Goal: Task Accomplishment & Management: Manage account settings

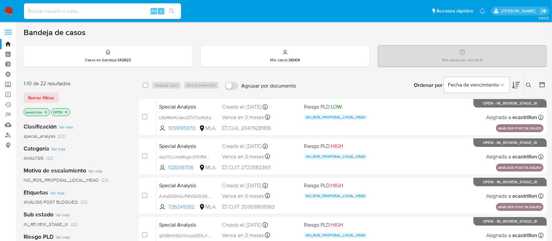
click at [113, 10] on input at bounding box center [102, 11] width 157 height 9
paste input "228108126"
type input "228108126"
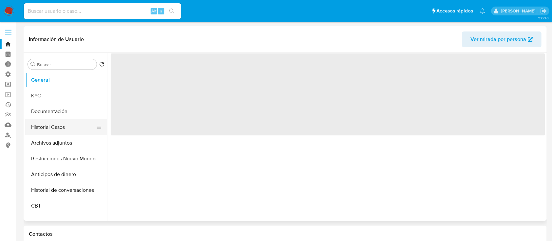
click at [51, 129] on button "Historial Casos" at bounding box center [63, 127] width 77 height 16
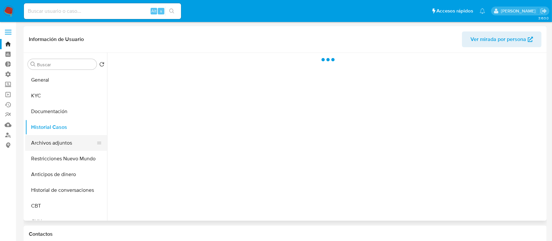
select select "10"
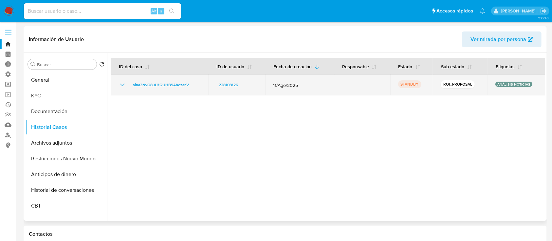
click at [123, 84] on icon "Mostrar/Ocultar" at bounding box center [122, 85] width 8 height 8
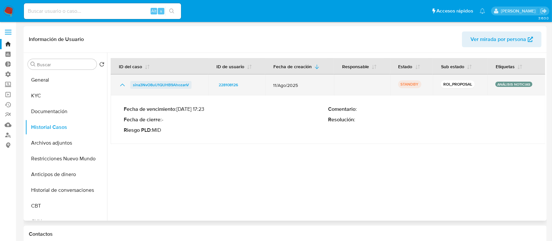
click at [148, 85] on span "sina3NvO8uU1QUHB9AhozanV" at bounding box center [161, 85] width 56 height 8
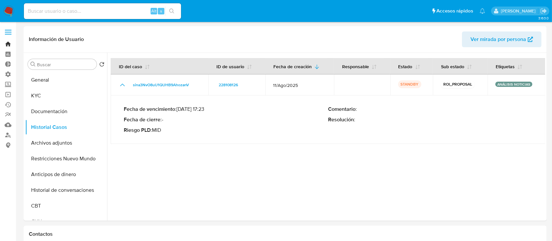
click at [10, 45] on link "Bandeja" at bounding box center [39, 44] width 78 height 10
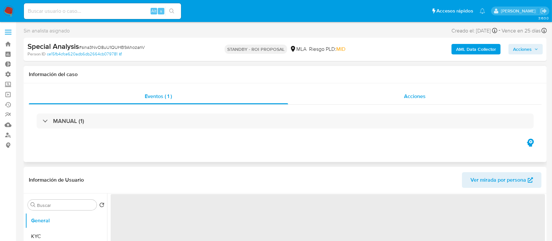
click at [390, 95] on div "Acciones" at bounding box center [415, 96] width 254 height 16
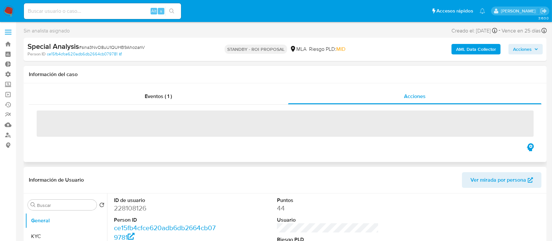
select select "10"
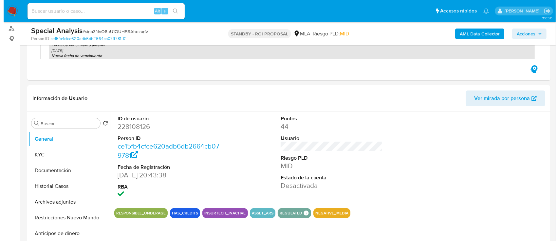
scroll to position [107, 0]
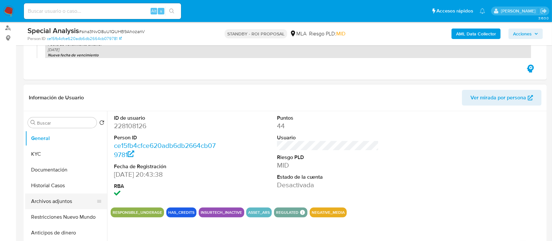
click at [35, 198] on button "Archivos adjuntos" at bounding box center [63, 201] width 77 height 16
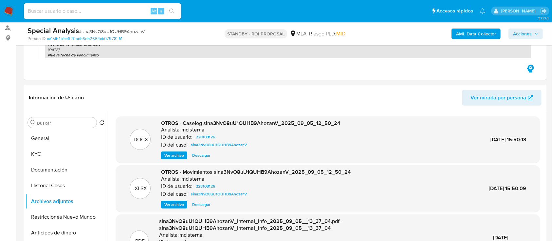
click at [129, 31] on span "# sina3NvO8uU1QUHB9AhozanV" at bounding box center [112, 31] width 66 height 7
copy span "sina3NvO8uU1QUHB9AhozanV"
click at [183, 154] on span "Ver archivo" at bounding box center [174, 155] width 20 height 7
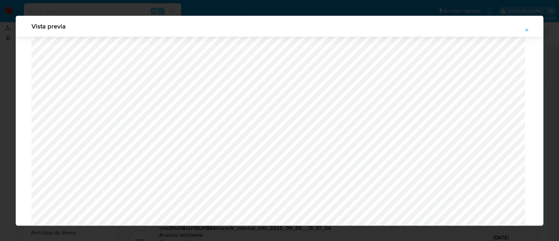
scroll to position [708, 0]
click at [526, 29] on icon "Attachment preview" at bounding box center [526, 29] width 5 height 5
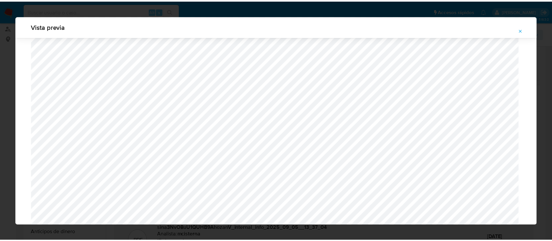
scroll to position [21, 0]
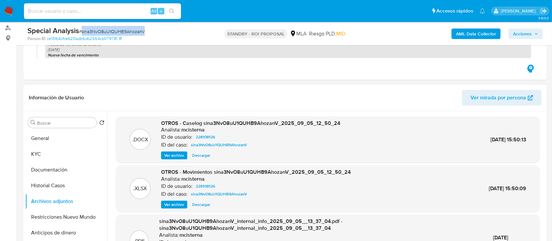
click at [204, 154] on span "Descargar" at bounding box center [201, 155] width 18 height 7
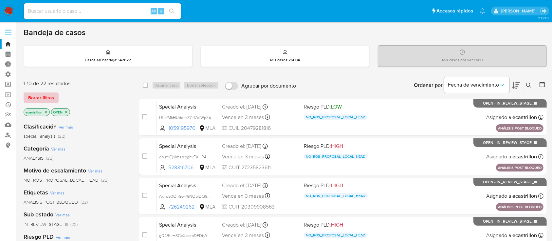
click at [50, 101] on span "Borrar filtros" at bounding box center [41, 97] width 26 height 9
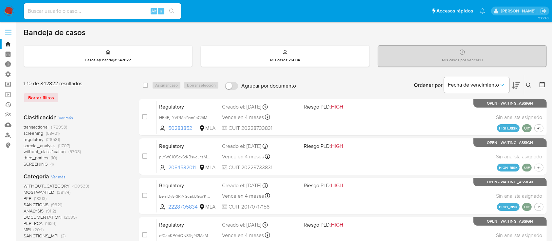
click at [527, 83] on icon at bounding box center [528, 84] width 5 height 5
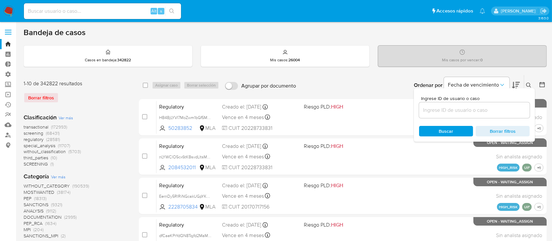
click at [505, 102] on div at bounding box center [474, 110] width 111 height 16
click at [505, 109] on input at bounding box center [474, 110] width 111 height 9
paste input "1898881315"
type input "1898881315"
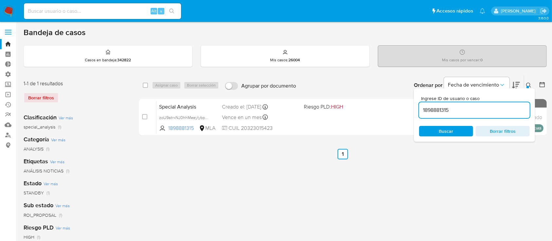
click at [529, 83] on icon at bounding box center [528, 84] width 5 height 5
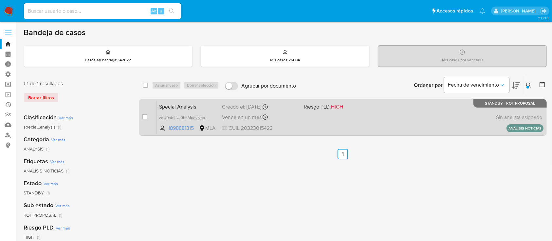
click at [468, 115] on div "Special Analysis zoU9atrxNJ0hhMeeylybpmqC 1898881315 MLA Riesgo PLD: HIGH Cread…" at bounding box center [349, 116] width 387 height 33
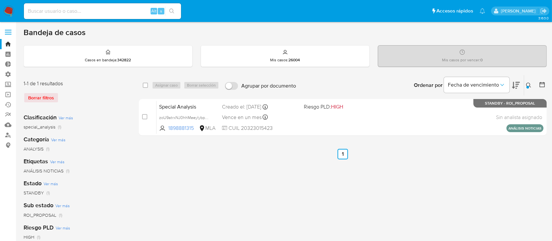
click at [142, 85] on div "select-all-cases-checkbox Asignar caso Borrar selección Agrupar por documento O…" at bounding box center [343, 85] width 408 height 20
click at [144, 85] on input "checkbox" at bounding box center [145, 84] width 5 height 5
checkbox input "true"
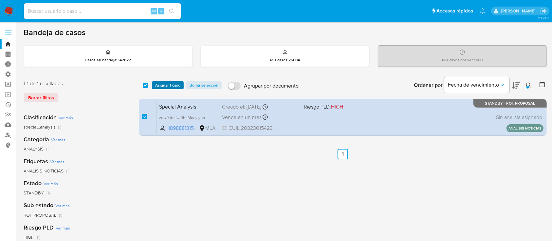
click at [160, 86] on span "Asignar 1 caso" at bounding box center [167, 85] width 25 height 7
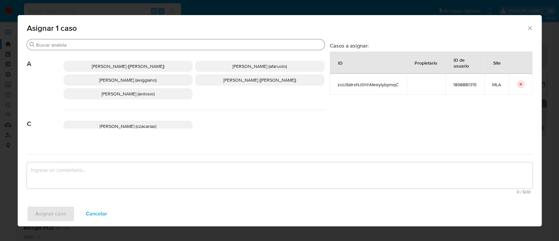
click at [144, 45] on input "Buscar" at bounding box center [179, 45] width 286 height 6
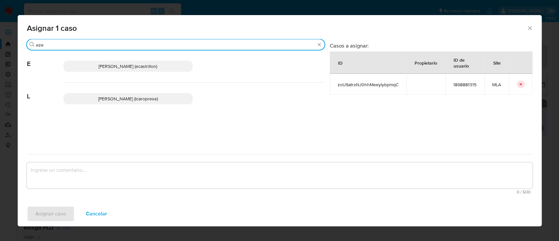
type input "eze"
click at [145, 63] on span "Ezequiel Gonzalo Castrillon (ecastrillon)" at bounding box center [127, 66] width 59 height 7
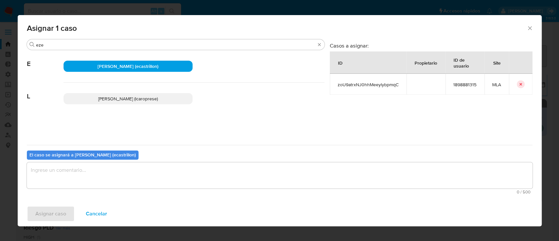
click at [89, 174] on textarea "assign-modal" at bounding box center [279, 175] width 505 height 26
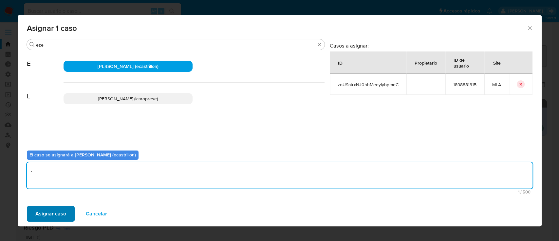
type textarea "."
click at [67, 214] on button "Asignar caso" at bounding box center [51, 213] width 48 height 16
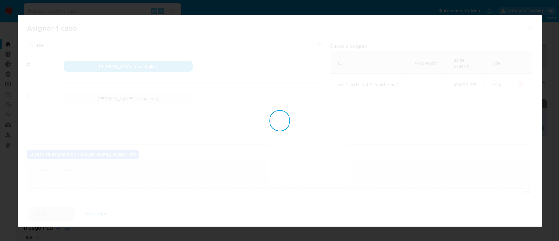
checkbox input "false"
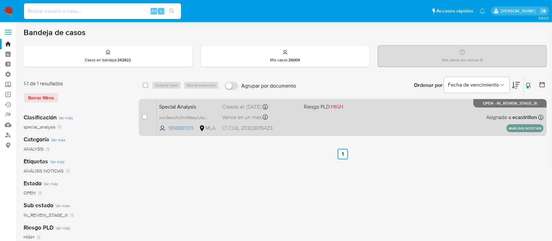
click at [334, 111] on div "Special Analysis zoU9atrxNJ0hhMeeylybpmqC 1898881315 MLA Riesgo PLD: HIGH Cread…" at bounding box center [349, 116] width 387 height 33
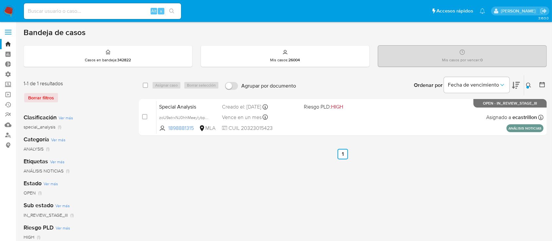
click at [526, 86] on div at bounding box center [527, 87] width 3 height 3
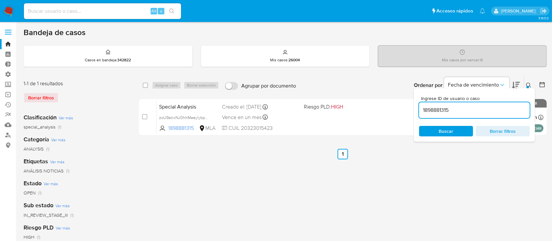
click at [513, 110] on input "1898881315" at bounding box center [474, 110] width 111 height 9
type input "326477496"
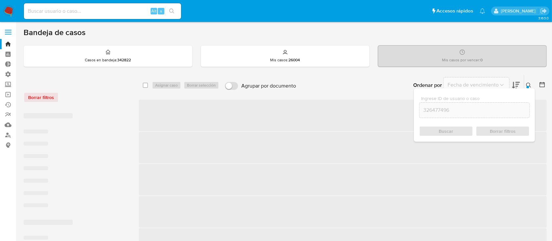
click at [526, 86] on div at bounding box center [527, 87] width 3 height 3
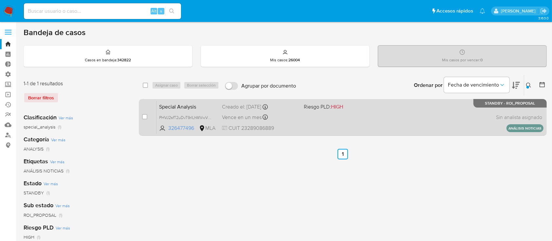
click at [451, 111] on div "Special Analysis PHVJ2sfT2uDvT9rILhWVwVHy 326477496 MLA Riesgo PLD: HIGH Creado…" at bounding box center [349, 116] width 387 height 33
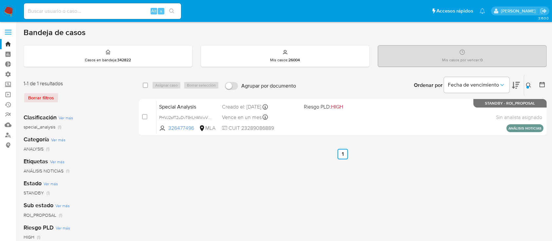
click at [87, 12] on input at bounding box center [102, 11] width 157 height 9
paste input "32567671"
type input "32567671"
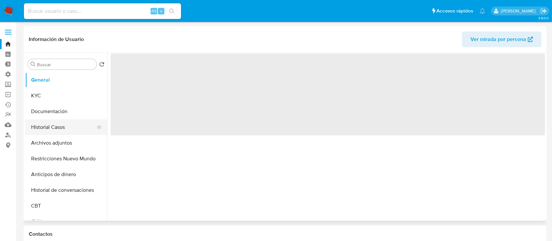
select select "10"
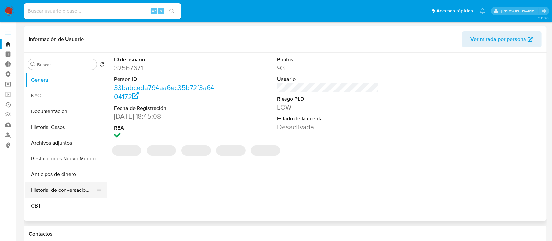
click at [46, 185] on button "Historial de conversaciones" at bounding box center [63, 190] width 77 height 16
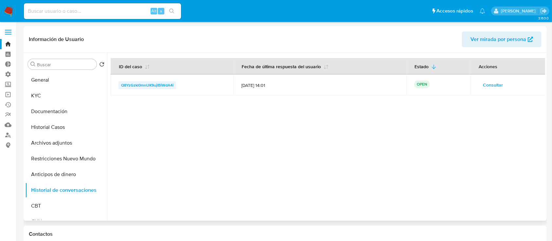
click at [152, 82] on span "Q8YzGzkl0mnUK9ujIBiWdA4i" at bounding box center [147, 85] width 52 height 8
click at [490, 84] on span "Consultar" at bounding box center [493, 84] width 20 height 9
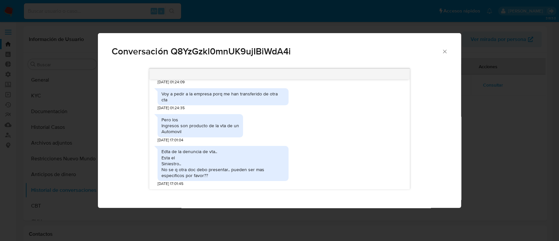
scroll to position [1775, 0]
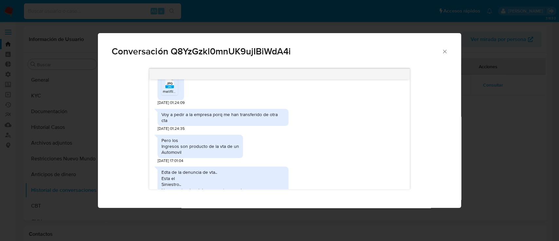
click at [173, 94] on span "melifile7682932553618056855.jpg" at bounding box center [194, 91] width 62 height 6
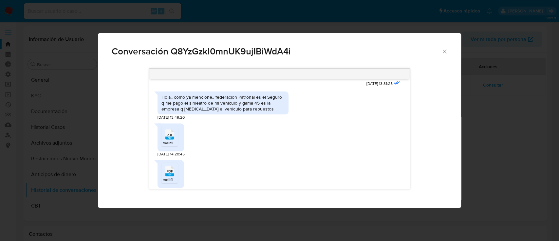
scroll to position [867, 0]
click at [173, 135] on icon "PDF" at bounding box center [169, 134] width 9 height 11
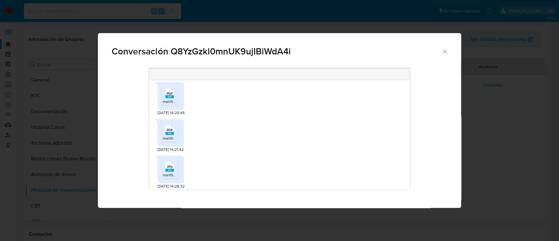
scroll to position [909, 0]
click at [165, 143] on ul "PDF PDF melifile5042661647597084624.pdf" at bounding box center [170, 132] width 19 height 23
click at [168, 131] on span "PDF" at bounding box center [170, 129] width 6 height 4
click at [170, 168] on icon "Comunicación" at bounding box center [169, 166] width 9 height 10
click at [164, 103] on span "melifile1603630967539686580.pdf" at bounding box center [194, 101] width 62 height 6
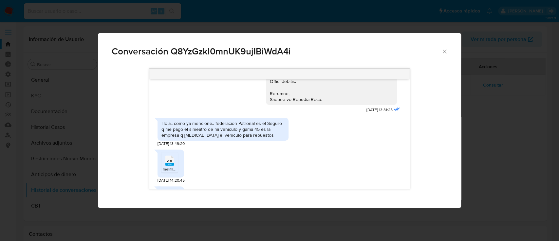
scroll to position [871, 0]
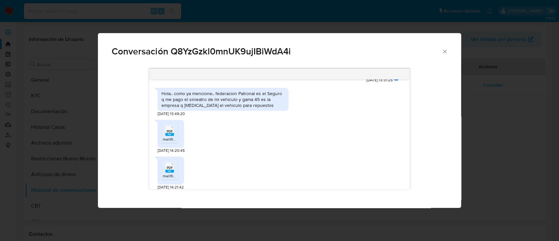
click at [178, 132] on ul "PDF PDF melifile1603630967539686580.pdf" at bounding box center [170, 133] width 19 height 23
click at [168, 135] on rect "Comunicación" at bounding box center [169, 134] width 9 height 3
click at [172, 169] on span "PDF" at bounding box center [170, 167] width 6 height 4
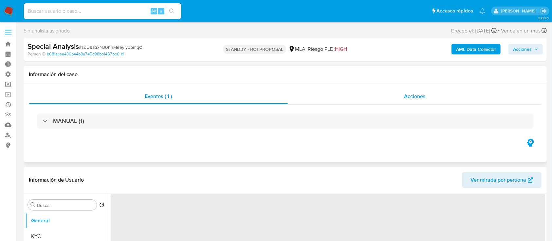
click at [409, 100] on div "Acciones" at bounding box center [415, 96] width 254 height 16
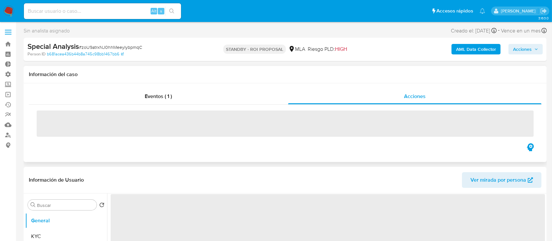
select select "10"
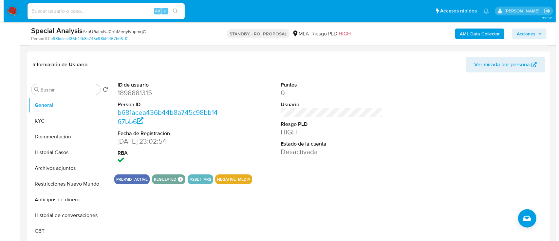
scroll to position [142, 0]
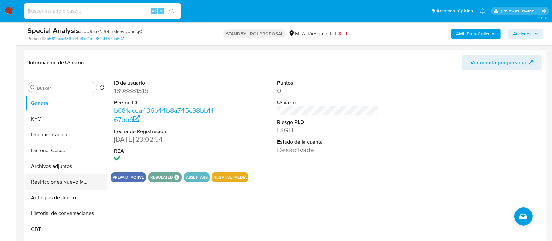
click at [47, 182] on button "Restricciones Nuevo Mundo" at bounding box center [63, 182] width 77 height 16
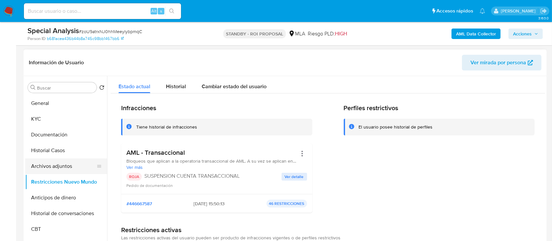
click at [46, 169] on button "Archivos adjuntos" at bounding box center [63, 166] width 77 height 16
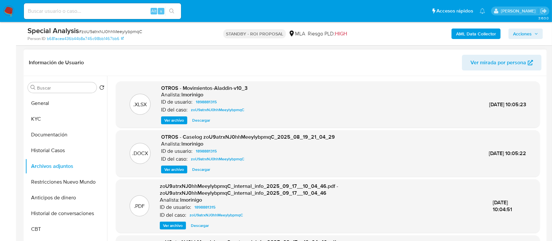
click at [202, 168] on span "Descargar" at bounding box center [201, 169] width 18 height 7
click at [176, 166] on span "Ver archivo" at bounding box center [174, 169] width 20 height 7
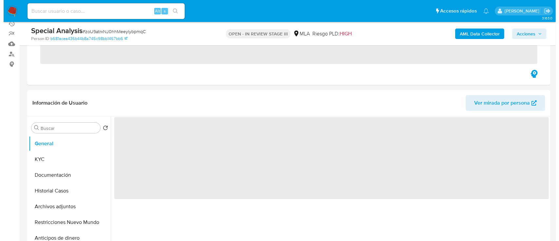
scroll to position [81, 0]
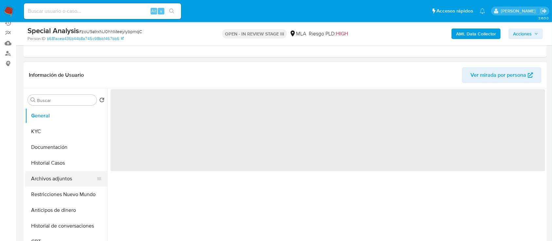
click at [50, 174] on button "Archivos adjuntos" at bounding box center [63, 178] width 77 height 16
select select "10"
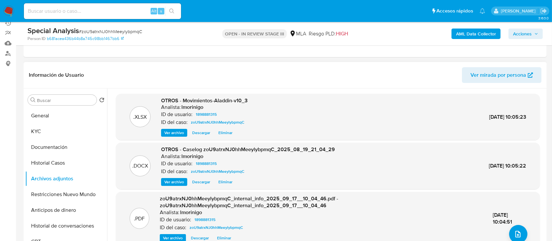
click at [226, 183] on span "Eliminar" at bounding box center [225, 181] width 14 height 7
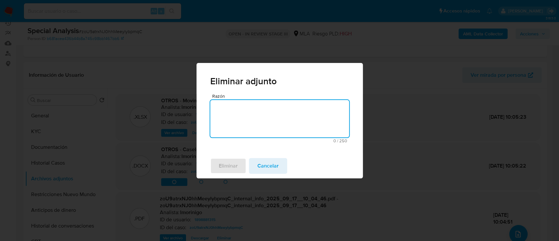
click at [236, 129] on textarea "Razón" at bounding box center [279, 118] width 139 height 37
type textarea "s"
type textarea "Se adjunta v2"
click at [228, 167] on span "Eliminar" at bounding box center [228, 165] width 19 height 14
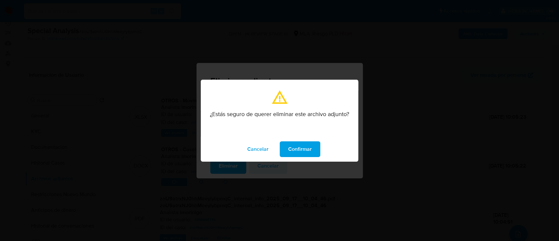
click at [306, 149] on span "Confirmar" at bounding box center [300, 149] width 24 height 14
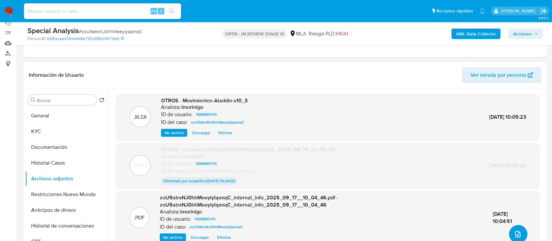
click at [510, 229] on button "upload-file" at bounding box center [518, 233] width 18 height 18
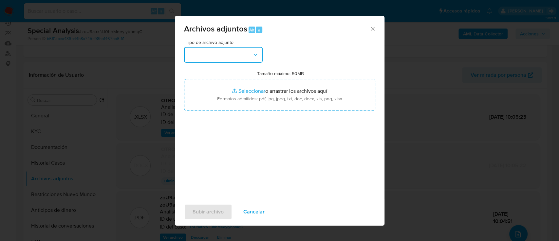
click at [240, 55] on button "button" at bounding box center [223, 55] width 79 height 16
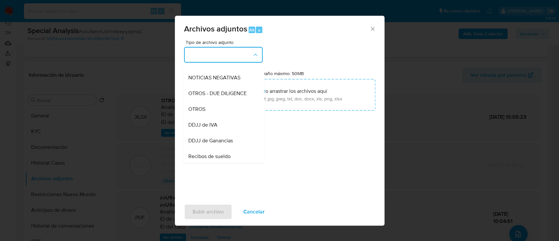
scroll to position [89, 0]
click at [211, 116] on div "OTROS" at bounding box center [221, 109] width 67 height 16
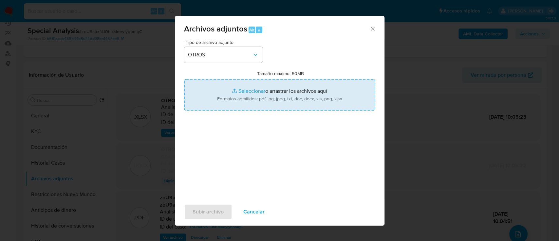
click at [240, 90] on input "Tamaño máximo: 50MB Seleccionar archivos" at bounding box center [279, 94] width 191 height 31
type input "C:\fakepath\Caselog zoU9atrxNJ0hhMeeylybpmqC_2025_08_19_21_04_29 V2.docx"
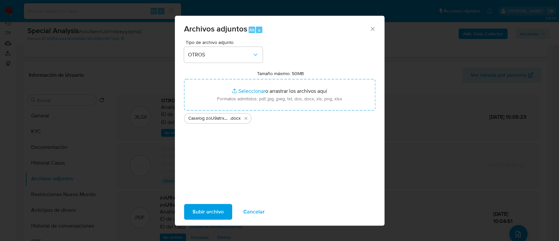
click at [196, 209] on span "Subir archivo" at bounding box center [207, 211] width 31 height 14
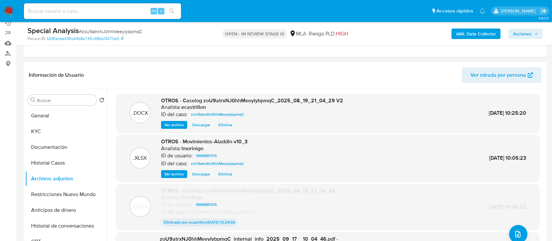
click at [174, 125] on span "Ver archivo" at bounding box center [174, 124] width 20 height 7
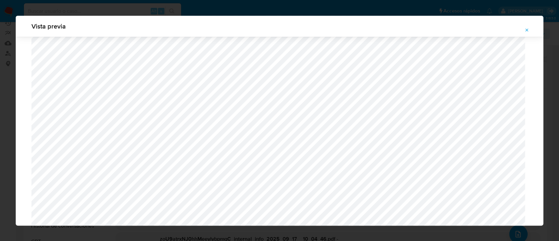
scroll to position [348, 0]
click at [525, 30] on icon "Attachment preview" at bounding box center [526, 29] width 5 height 5
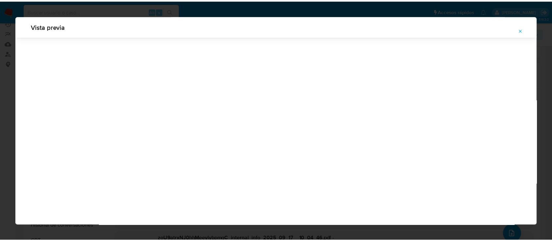
scroll to position [21, 0]
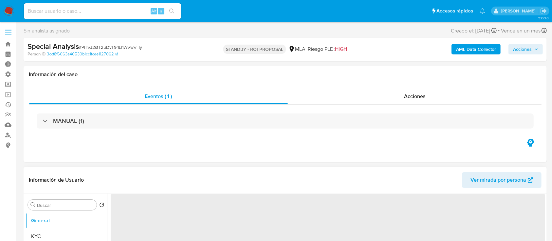
select select "10"
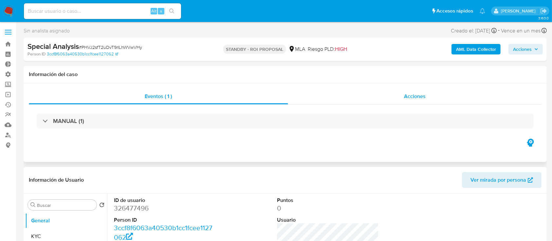
click at [382, 89] on div "Acciones" at bounding box center [415, 96] width 254 height 16
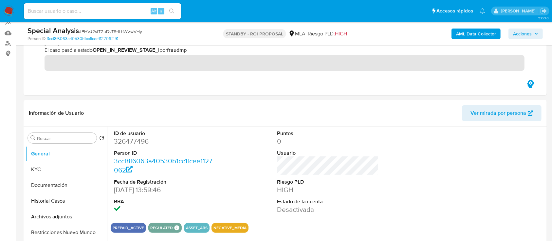
scroll to position [92, 0]
click at [52, 229] on button "Restricciones Nuevo Mundo" at bounding box center [63, 232] width 77 height 16
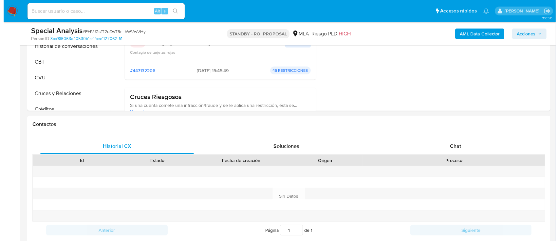
scroll to position [160, 0]
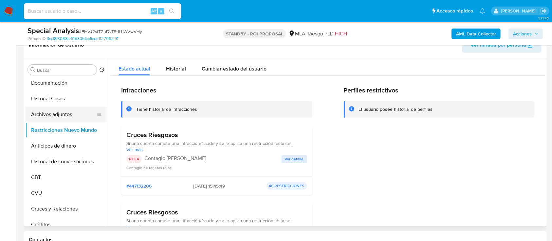
click at [48, 115] on button "Archivos adjuntos" at bounding box center [63, 114] width 77 height 16
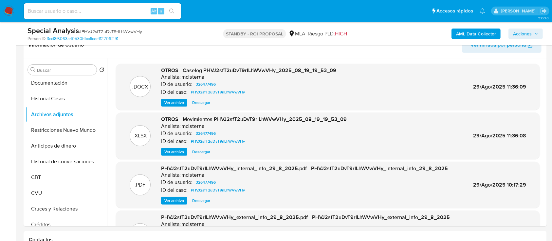
click at [175, 99] on span "Ver archivo" at bounding box center [174, 102] width 20 height 7
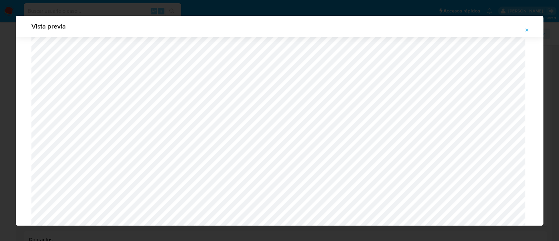
scroll to position [542, 0]
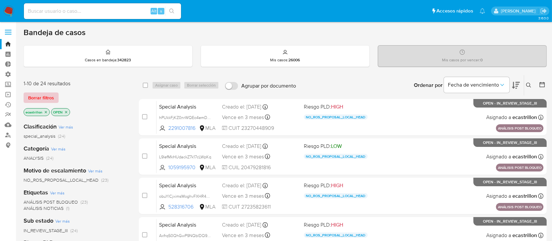
click at [28, 97] on span "Borrar filtros" at bounding box center [41, 97] width 26 height 9
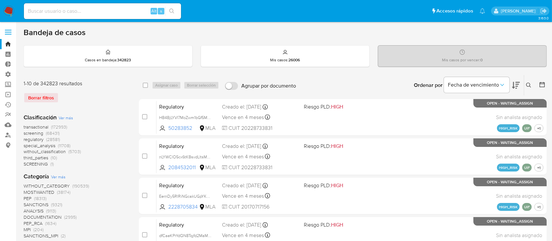
click at [6, 34] on span at bounding box center [8, 34] width 7 height 1
click at [0, 0] on input "checkbox" at bounding box center [0, 0] width 0 height 0
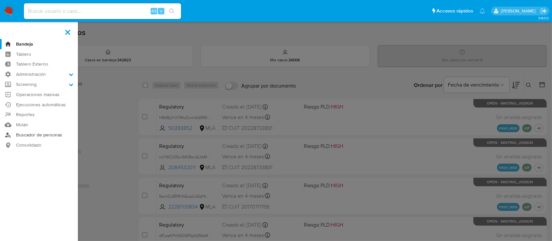
click at [42, 133] on link "Buscador de personas" at bounding box center [39, 135] width 78 height 10
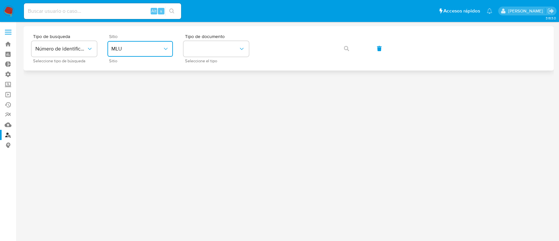
click at [129, 46] on span "MLU" at bounding box center [136, 48] width 51 height 7
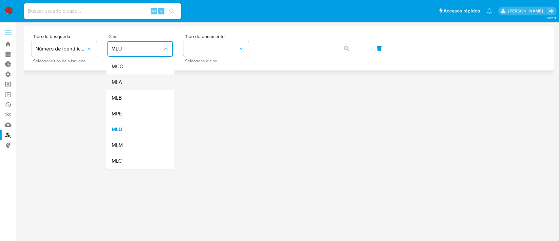
click at [146, 85] on div "MLA" at bounding box center [138, 82] width 54 height 16
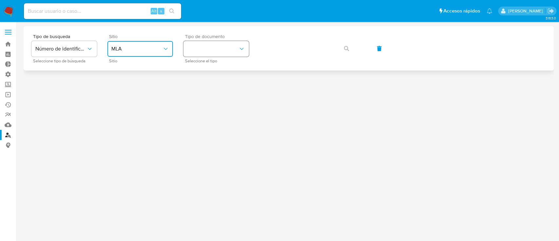
click at [201, 54] on button "identificationType" at bounding box center [215, 49] width 65 height 16
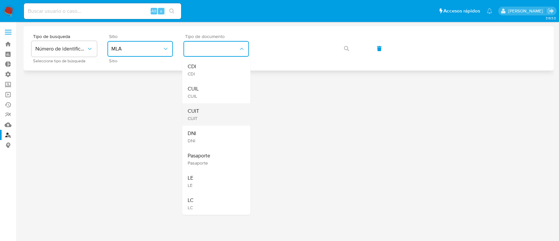
click at [217, 111] on div "CUIT CUIT" at bounding box center [214, 114] width 54 height 22
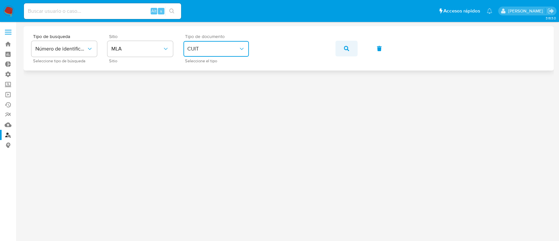
click at [343, 49] on button "button" at bounding box center [346, 49] width 22 height 16
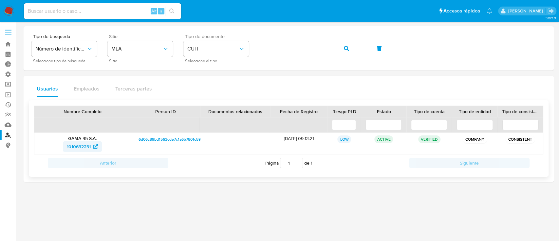
click at [91, 145] on span "1010632231" at bounding box center [82, 146] width 31 height 10
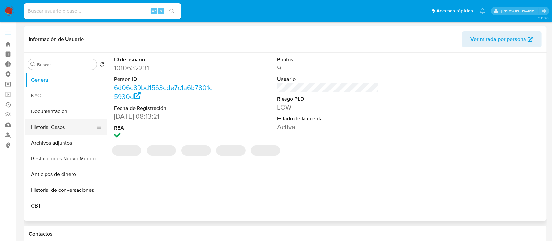
click at [43, 126] on button "Historial Casos" at bounding box center [63, 127] width 77 height 16
select select "10"
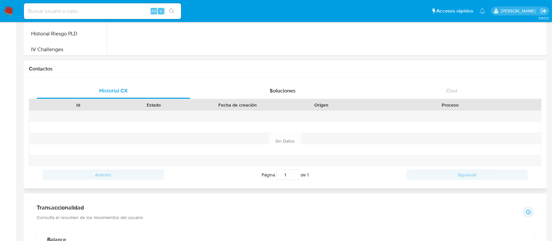
scroll to position [227, 0]
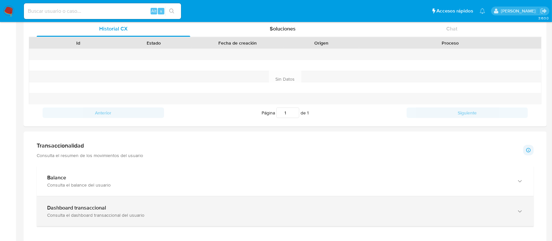
click at [108, 216] on div "Consulta el dashboard transaccional del usuario" at bounding box center [278, 215] width 463 height 6
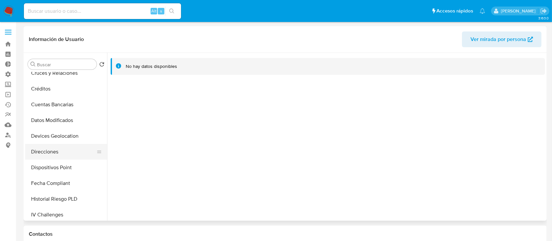
scroll to position [0, 0]
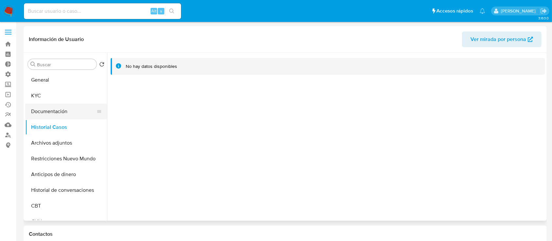
click at [54, 117] on button "Documentación" at bounding box center [63, 111] width 77 height 16
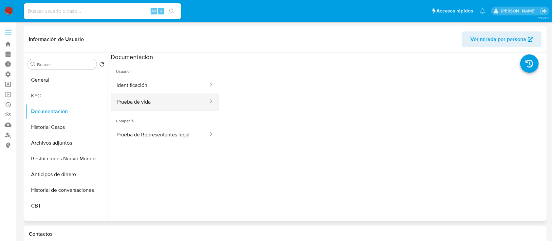
click at [132, 95] on button "Prueba de vida" at bounding box center [160, 101] width 98 height 17
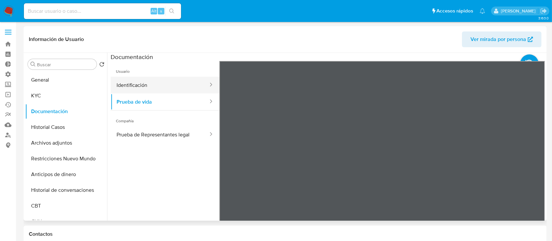
click at [148, 84] on button "Identificación" at bounding box center [160, 85] width 98 height 17
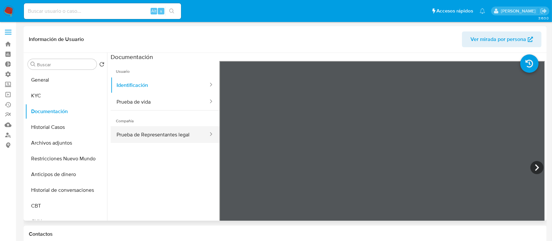
click at [125, 137] on button "Prueba de Representantes legal" at bounding box center [160, 134] width 98 height 17
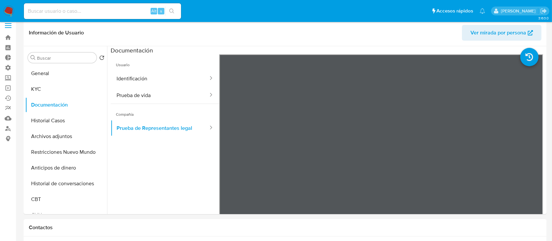
scroll to position [6, 0]
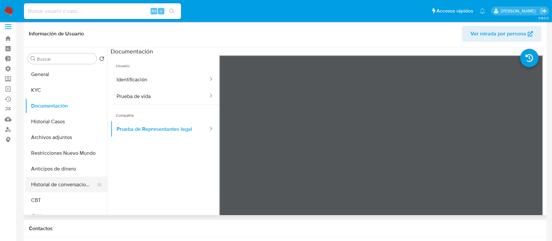
click at [64, 180] on button "Historial de conversaciones" at bounding box center [63, 184] width 77 height 16
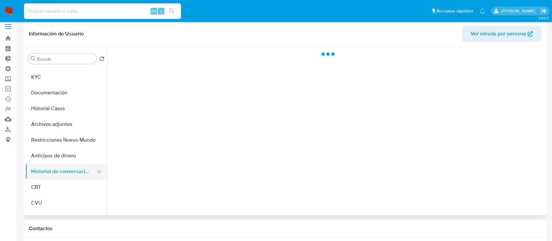
scroll to position [14, 0]
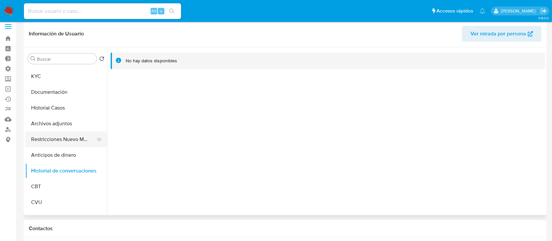
click at [74, 131] on button "Restricciones Nuevo Mundo" at bounding box center [63, 139] width 77 height 16
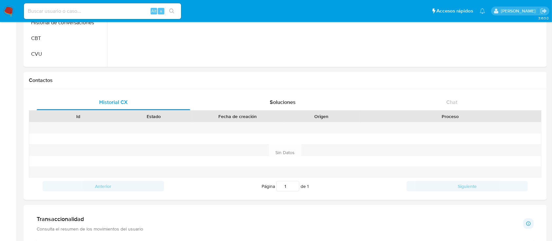
scroll to position [0, 0]
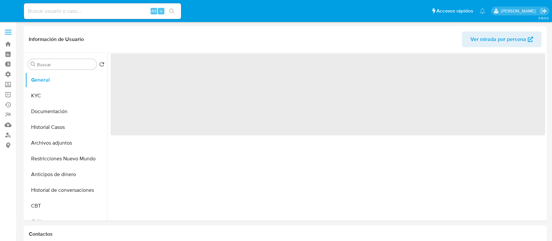
select select "10"
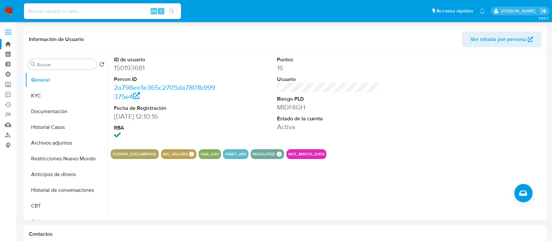
click at [9, 46] on link "Bandeja" at bounding box center [39, 44] width 78 height 10
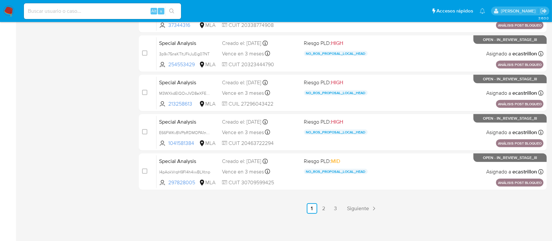
scroll to position [299, 0]
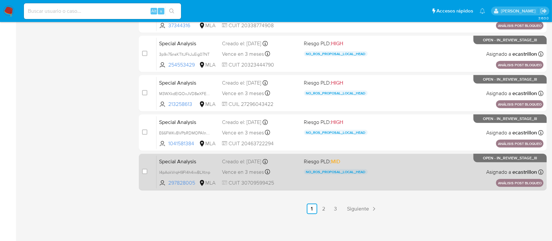
click at [411, 185] on div "Special Analysis l4pAokVrqH9FI4h4iwBLXtnp 297828005 MLA Riesgo PLD: MID NO_ROS_…" at bounding box center [349, 171] width 387 height 33
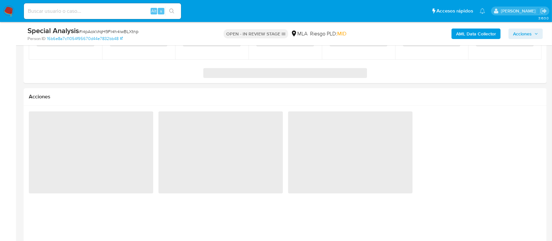
select select "10"
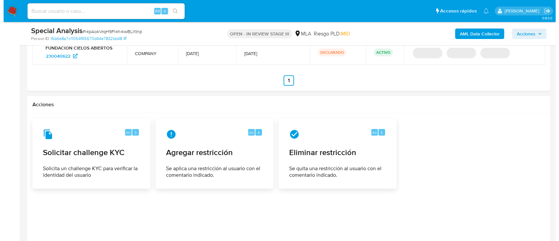
scroll to position [872, 0]
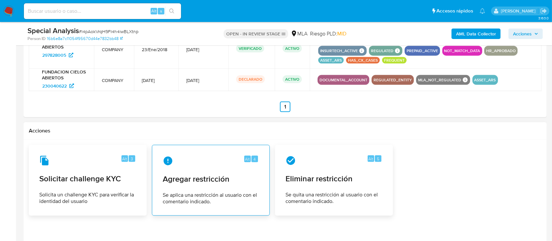
click at [224, 157] on div "Alt 4" at bounding box center [211, 160] width 96 height 10
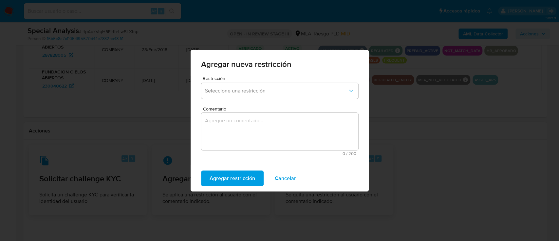
click at [254, 99] on div "Restricción Seleccione una restricción" at bounding box center [279, 88] width 157 height 25
click at [256, 85] on button "Seleccione una restricción" at bounding box center [279, 91] width 157 height 16
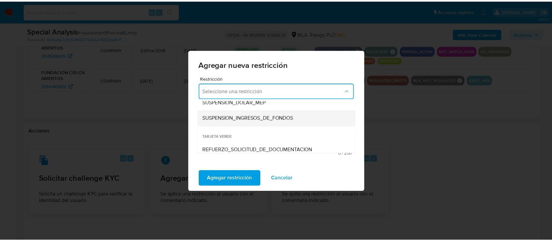
scroll to position [179, 0]
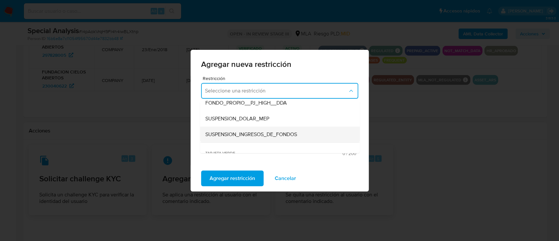
click at [251, 134] on span "SUSPENSION_INGRESOS_DE_FONDOS" at bounding box center [251, 134] width 92 height 7
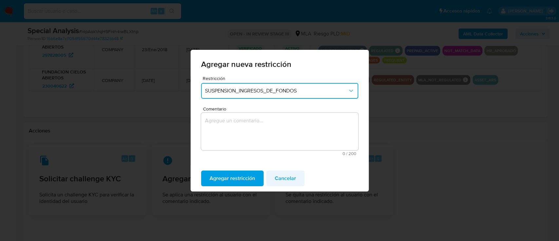
click at [293, 180] on span "Cancelar" at bounding box center [285, 178] width 21 height 14
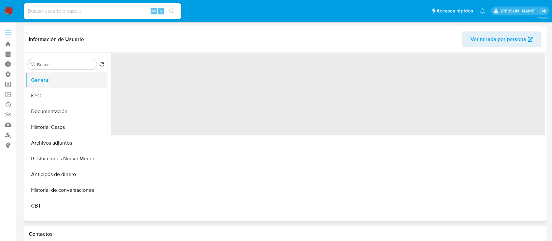
select select "10"
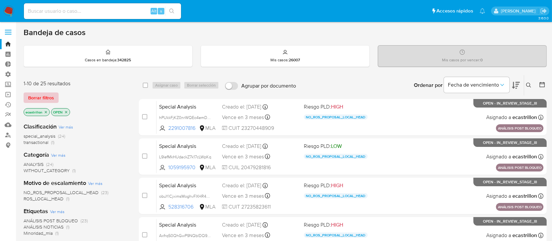
click at [40, 96] on span "Borrar filtros" at bounding box center [41, 97] width 26 height 9
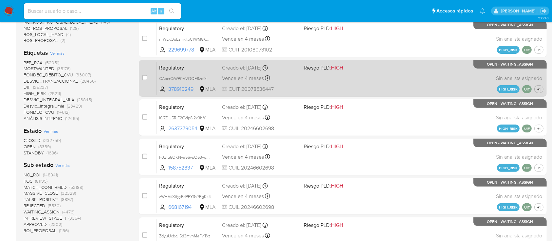
scroll to position [236, 0]
